Goal: Task Accomplishment & Management: Use online tool/utility

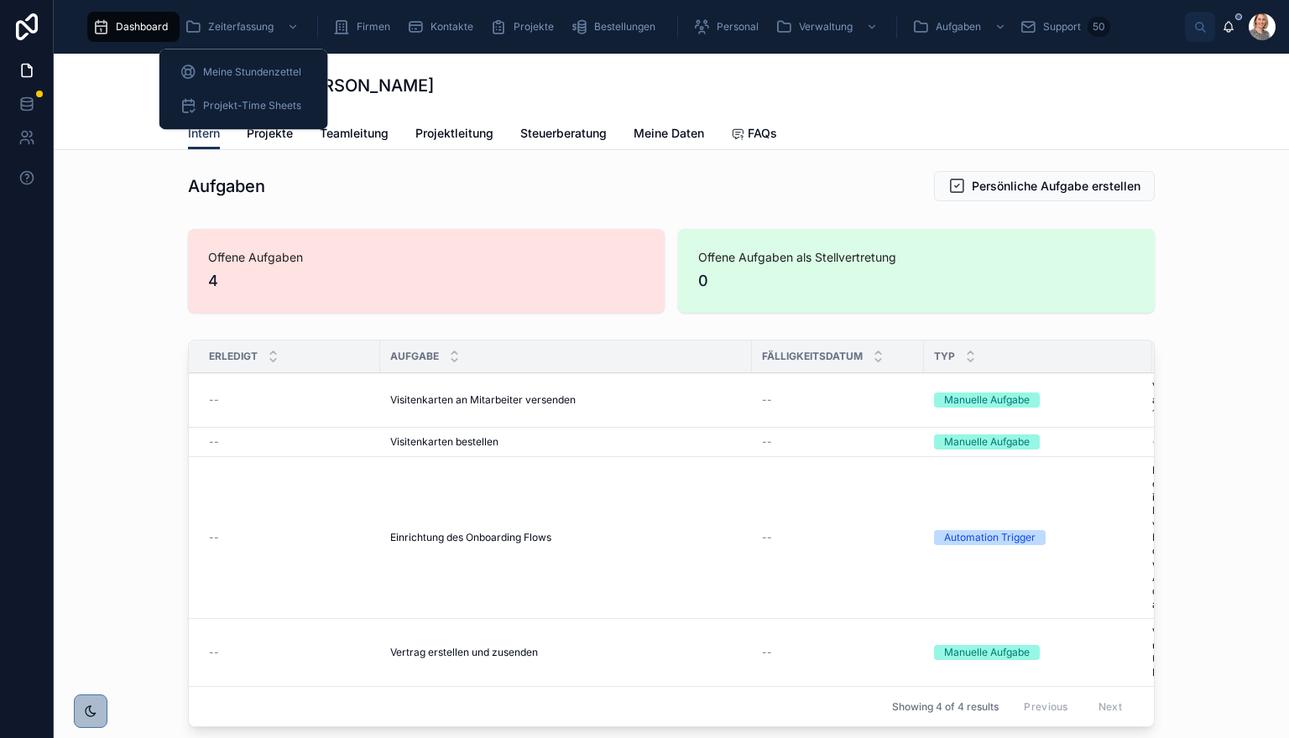
click at [255, 24] on span "Zeiterfassung" at bounding box center [240, 26] width 65 height 13
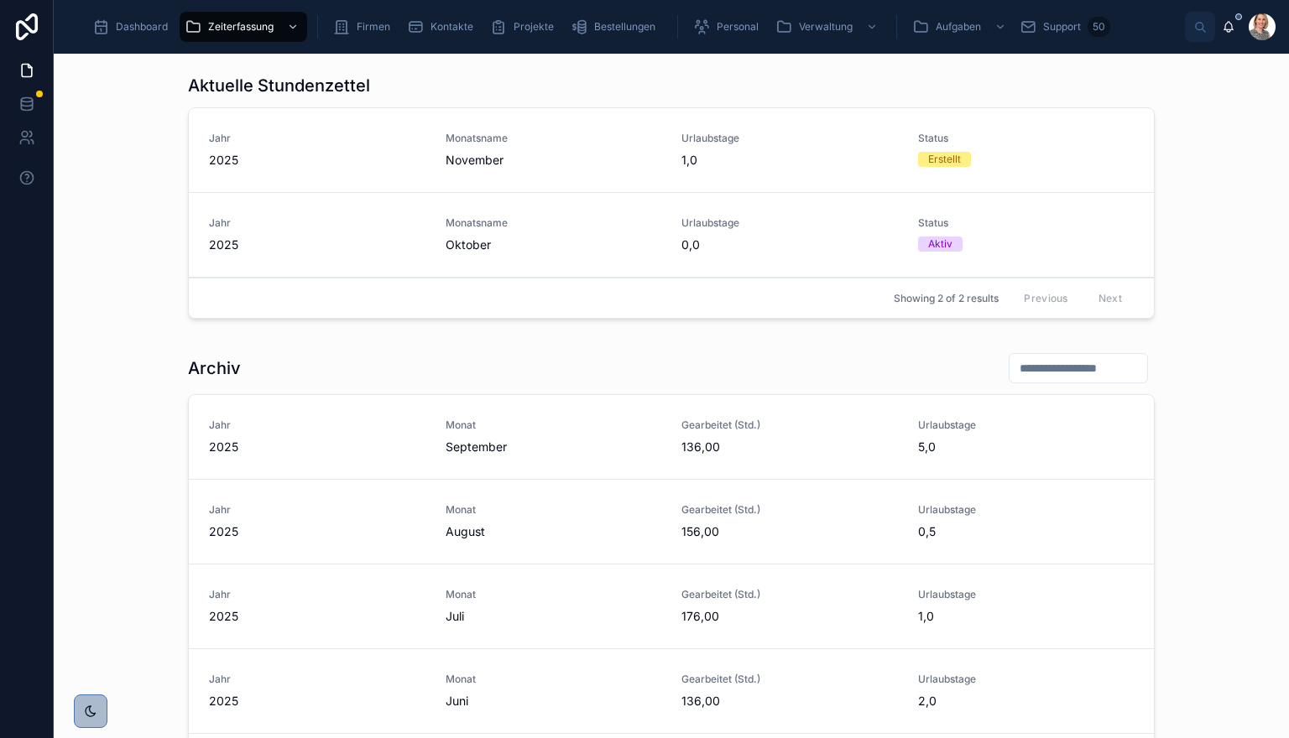
click at [602, 221] on span "Monatsname" at bounding box center [553, 222] width 216 height 13
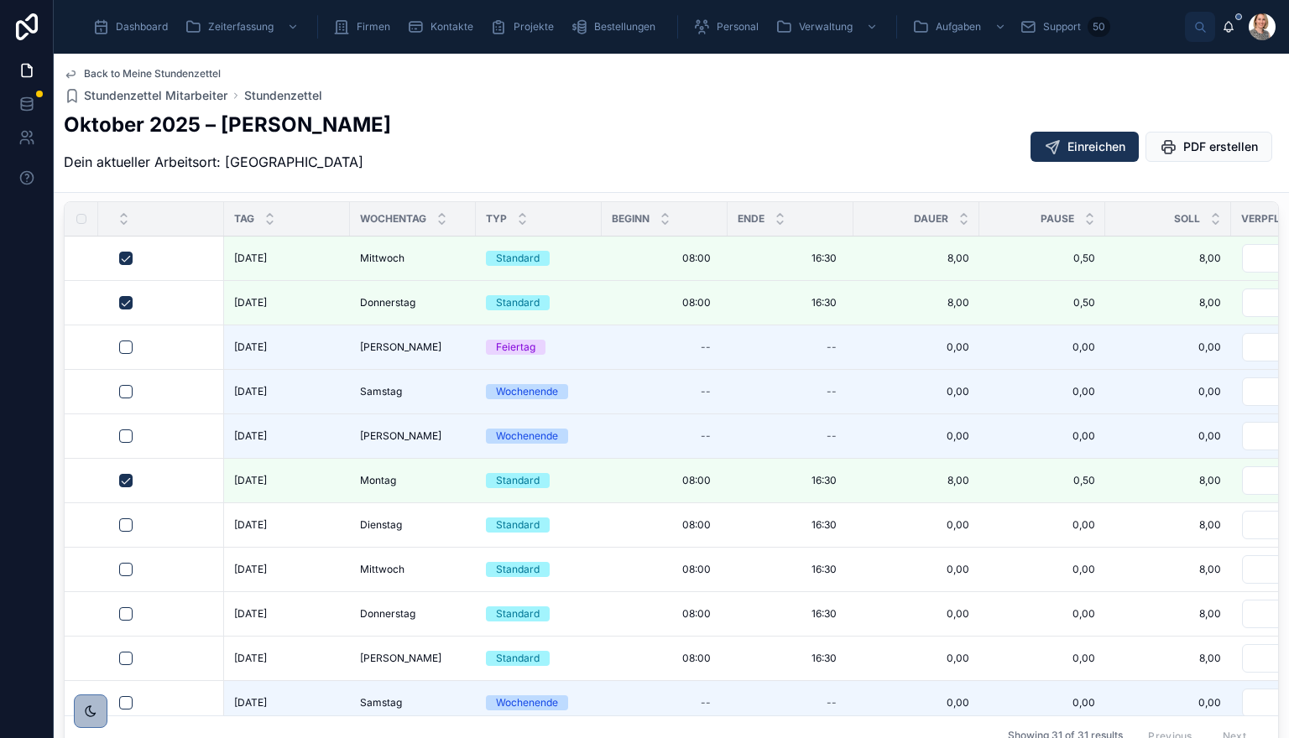
scroll to position [671, 0]
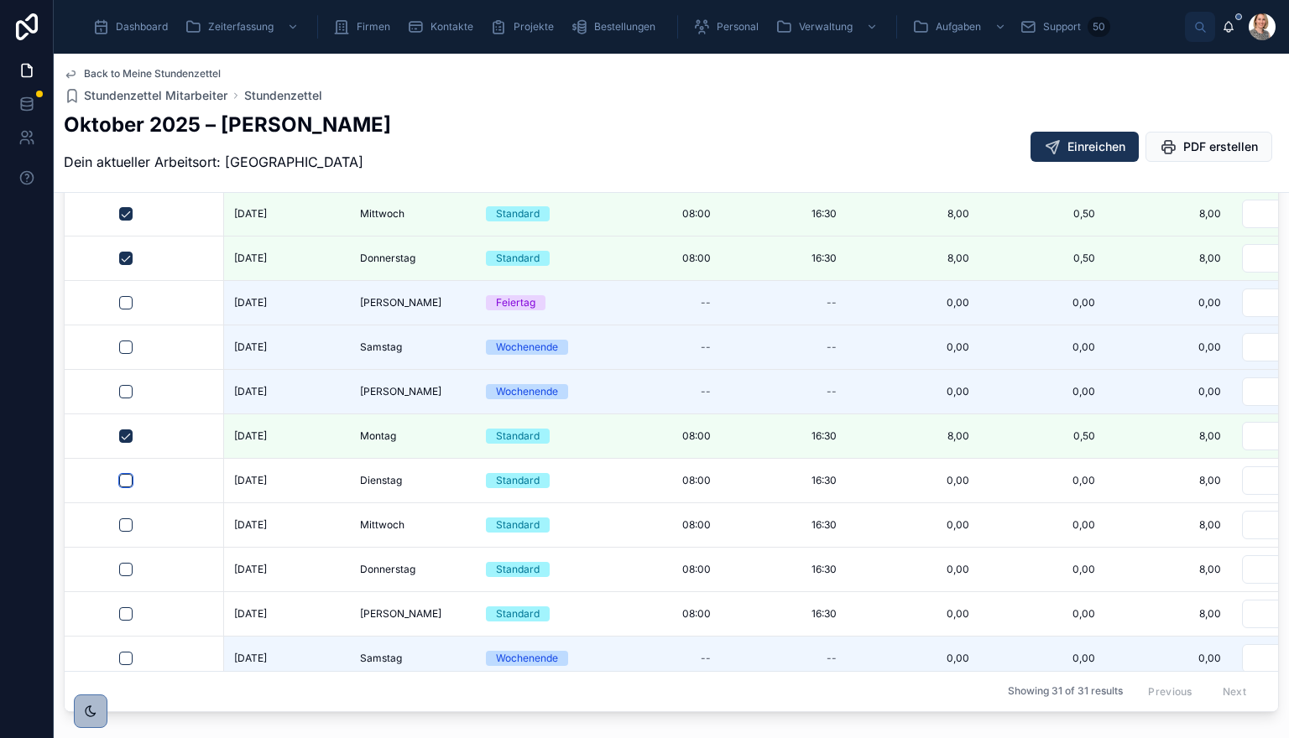
click at [125, 474] on button "button" at bounding box center [125, 480] width 13 height 13
